Goal: Task Accomplishment & Management: Use online tool/utility

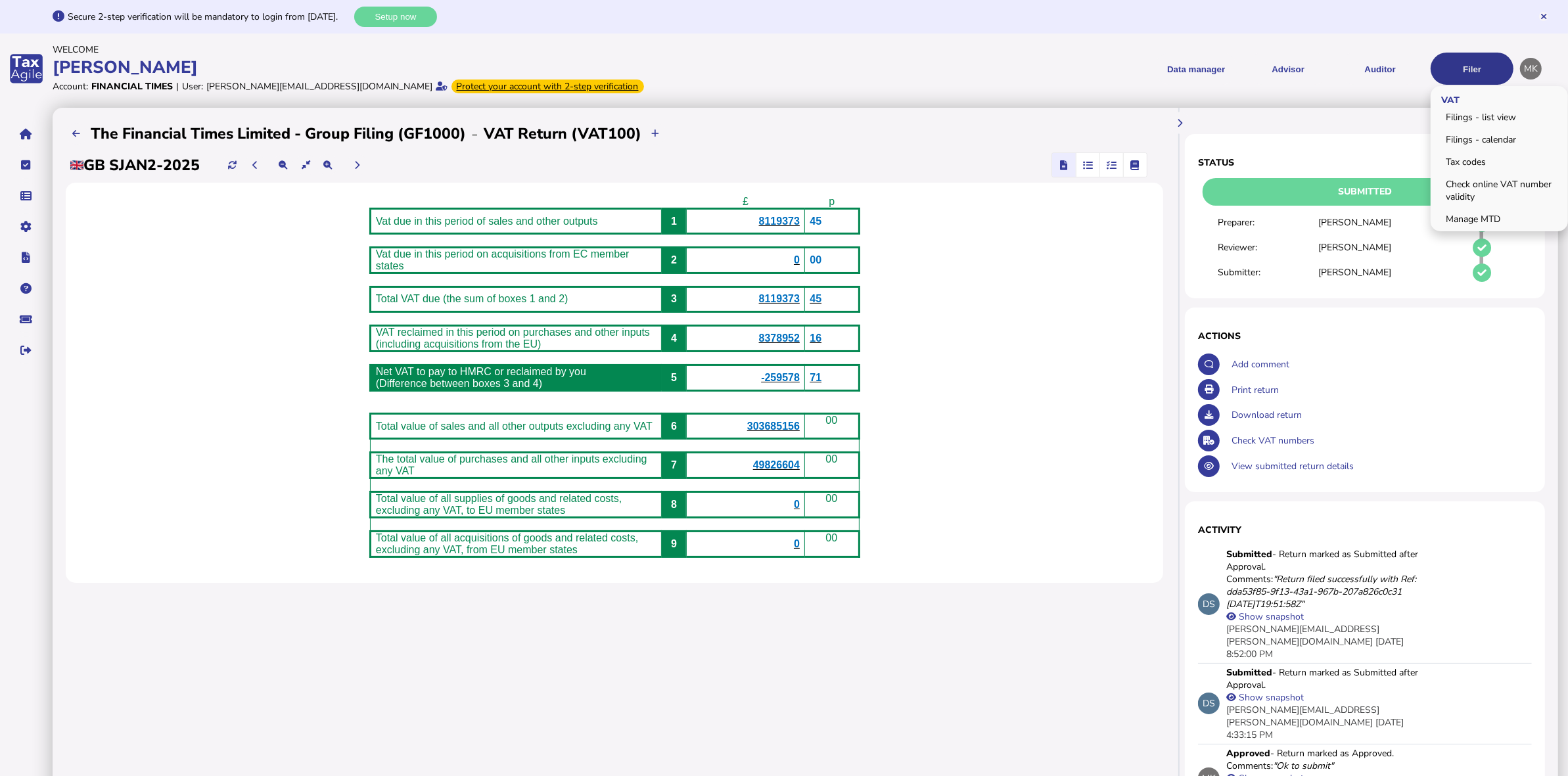
click at [1447, 69] on button "Filer" at bounding box center [1472, 68] width 83 height 32
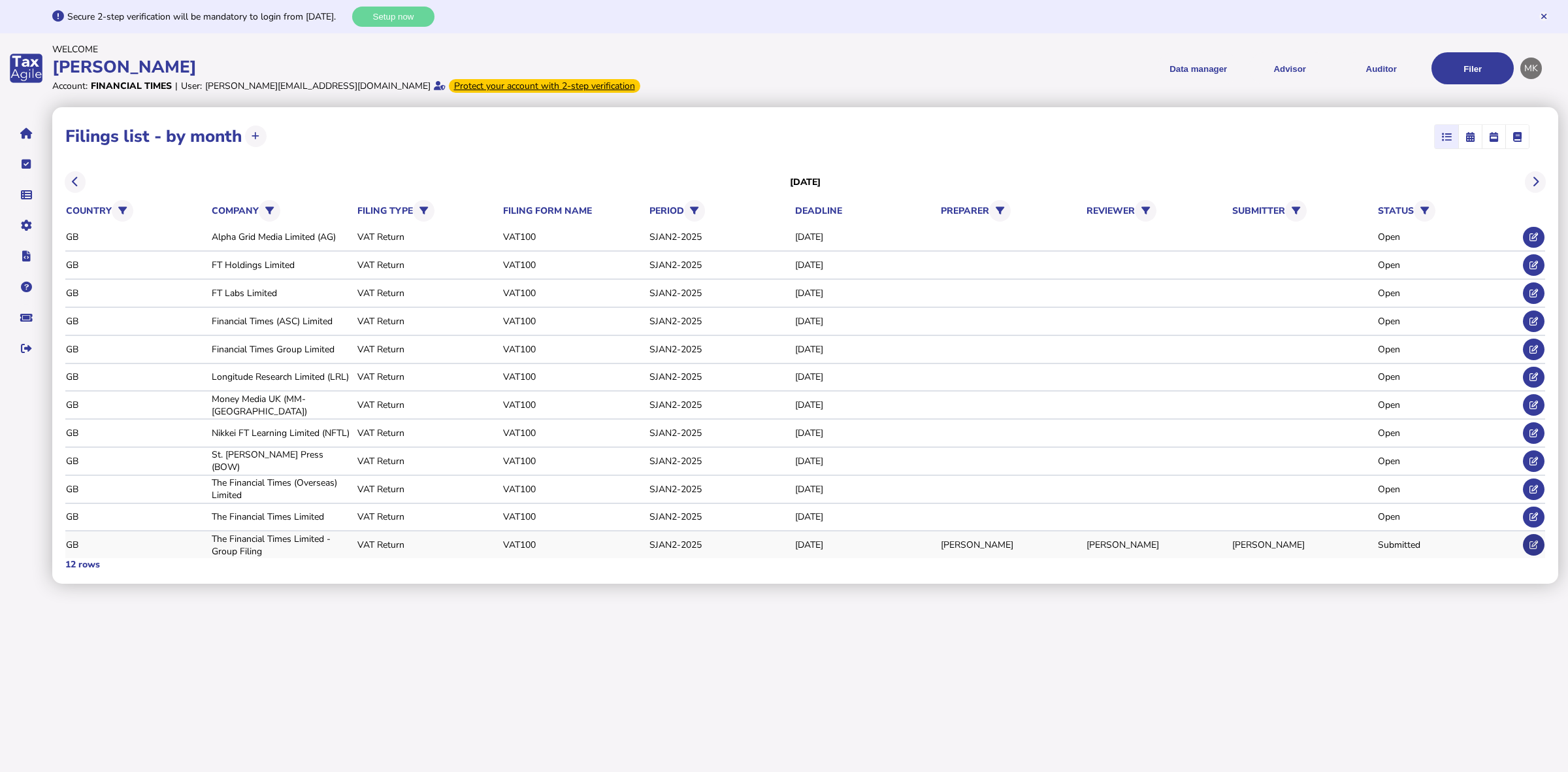
click at [1532, 541] on icon at bounding box center [1534, 544] width 9 height 9
click at [1534, 241] on icon at bounding box center [1534, 237] width 9 height 9
click at [1535, 266] on icon at bounding box center [1534, 265] width 9 height 9
click at [1535, 484] on icon at bounding box center [1534, 489] width 9 height 9
click at [1531, 540] on icon at bounding box center [1534, 544] width 9 height 9
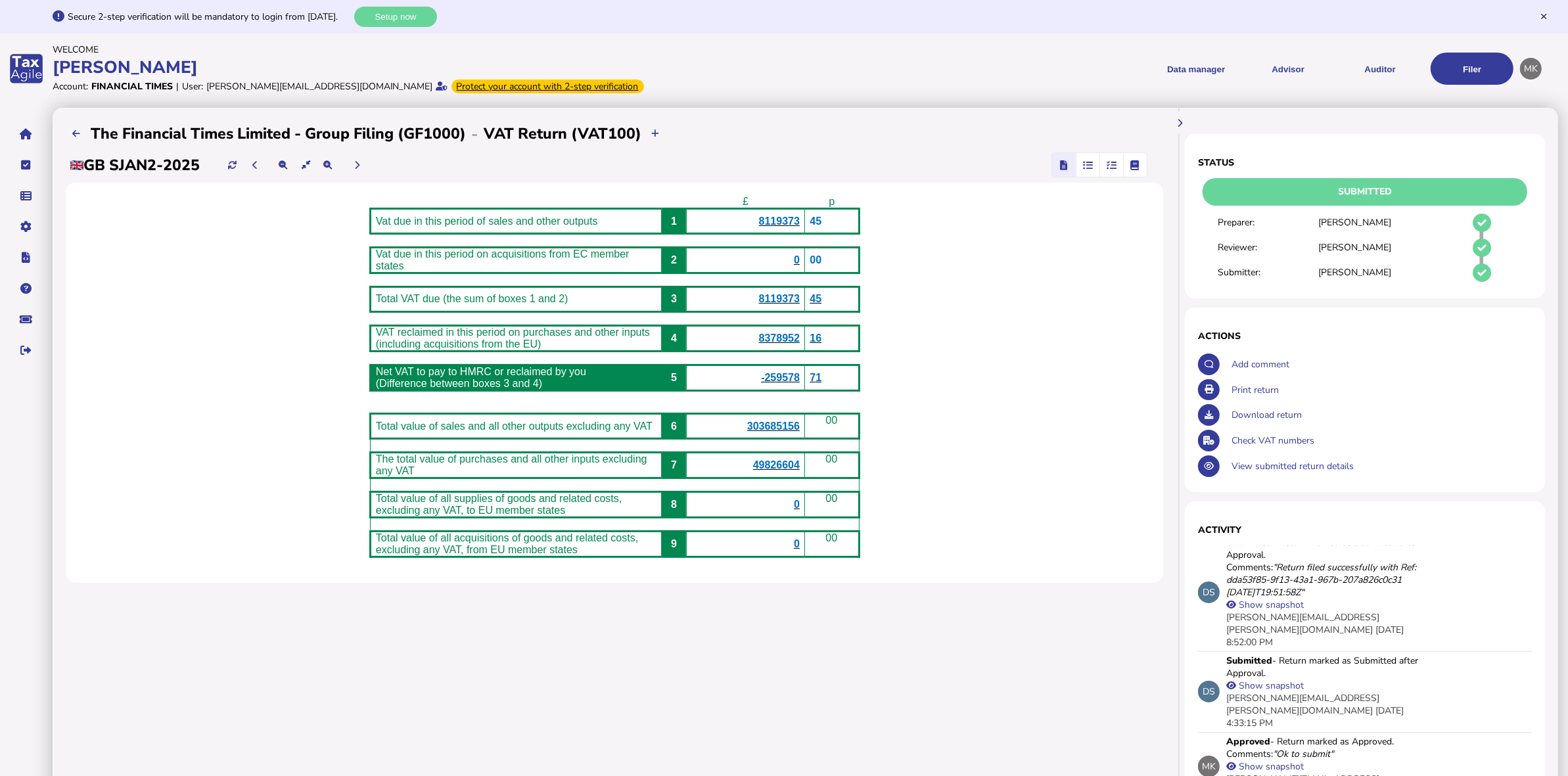
scroll to position [11, 0]
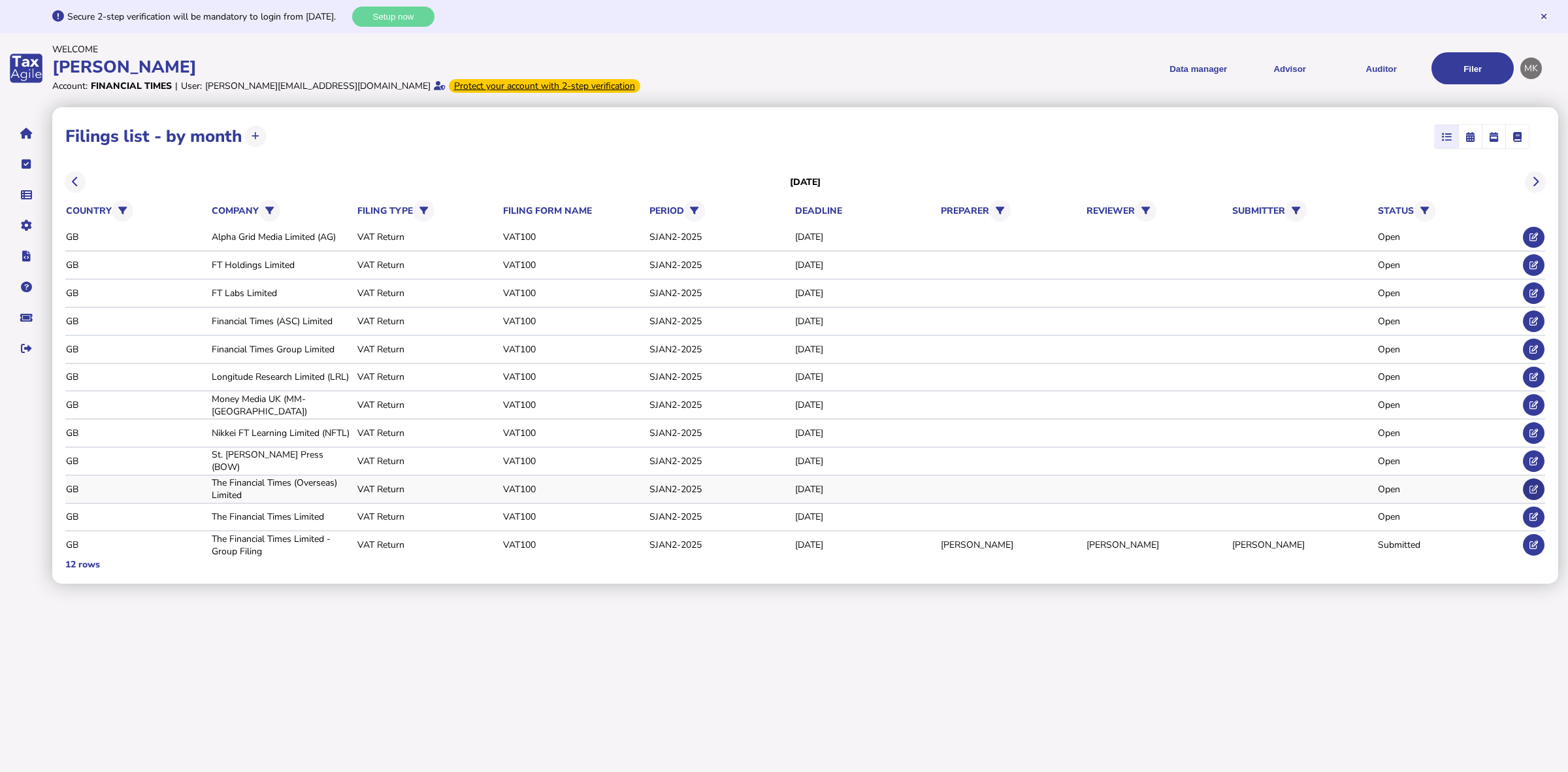
click at [1537, 487] on icon at bounding box center [1534, 489] width 9 height 9
click at [1533, 543] on icon at bounding box center [1534, 544] width 9 height 9
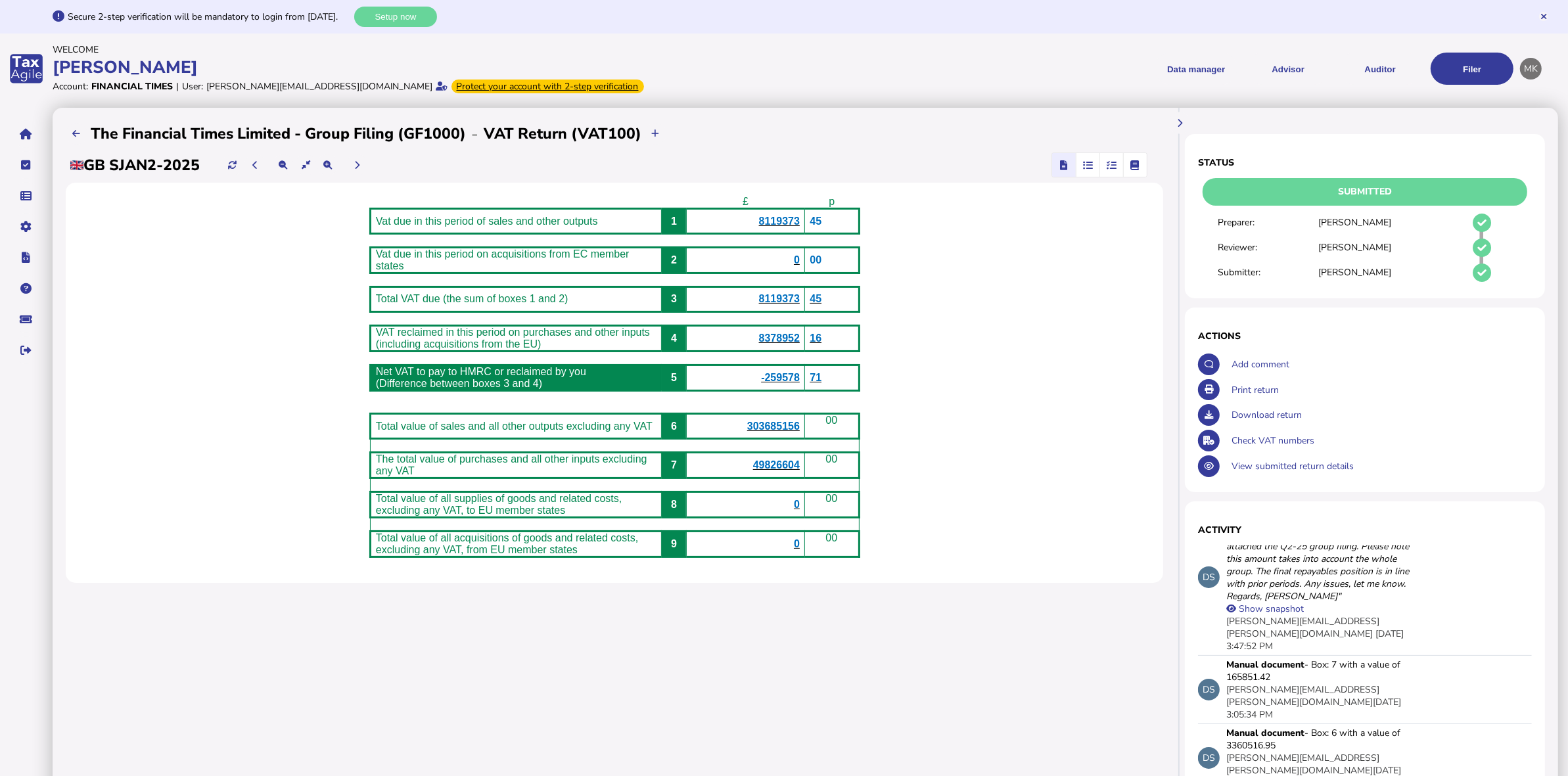
scroll to position [340, 0]
